Goal: Task Accomplishment & Management: Manage account settings

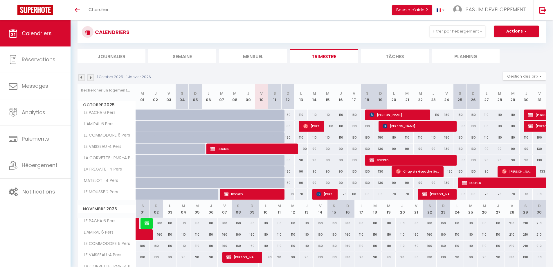
scroll to position [12, 0]
click at [314, 124] on span "[PERSON_NAME]" at bounding box center [312, 125] width 18 height 11
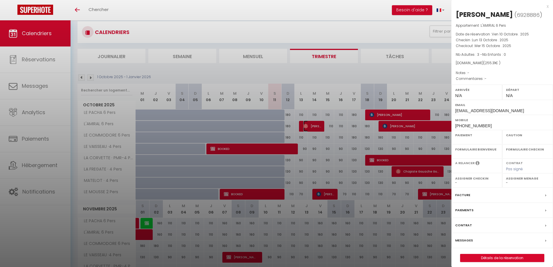
select select "OK"
select select "KO"
select select "0"
select select "1"
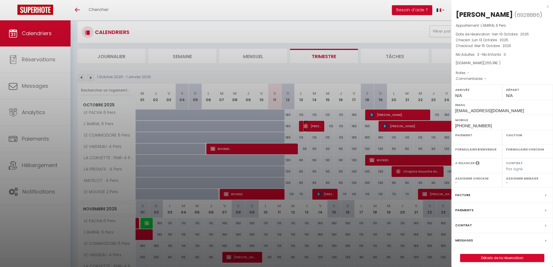
select select
click at [462, 196] on label "Facture" at bounding box center [462, 195] width 15 height 6
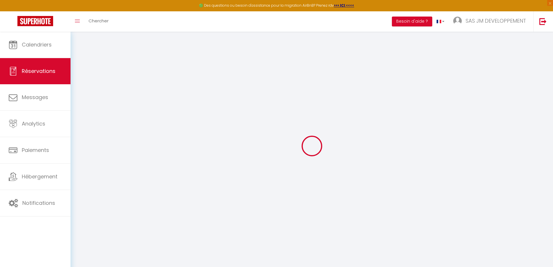
select select
checkbox input "false"
select select
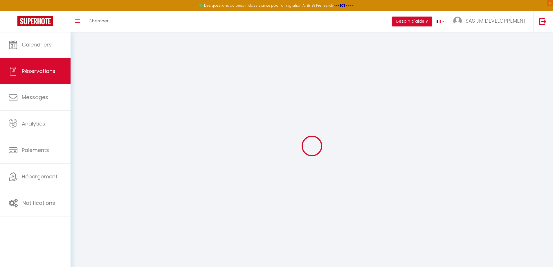
select select
checkbox input "false"
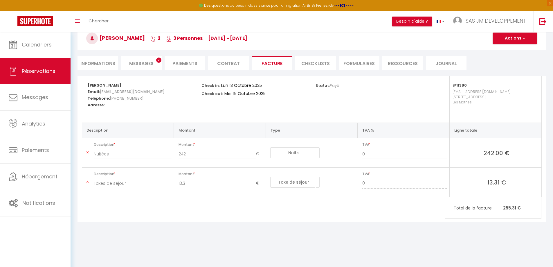
scroll to position [3, 0]
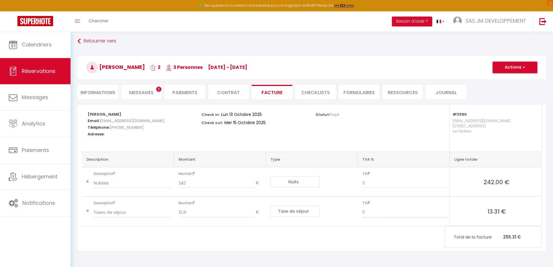
click at [517, 69] on button "Actions" at bounding box center [514, 68] width 45 height 12
click at [512, 87] on link "Aperçu et éditer" at bounding box center [510, 88] width 49 height 8
